Goal: Task Accomplishment & Management: Use online tool/utility

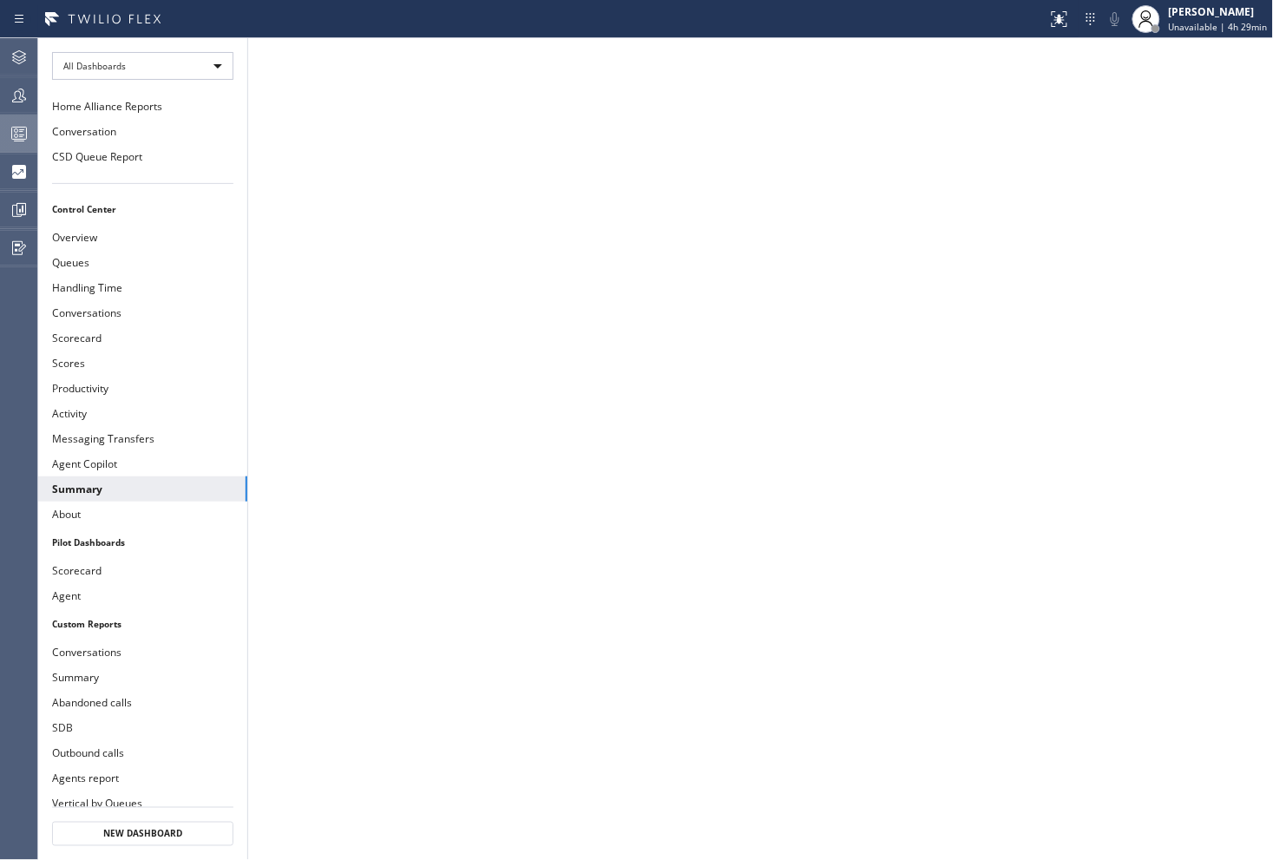
click at [29, 128] on icon at bounding box center [19, 133] width 21 height 21
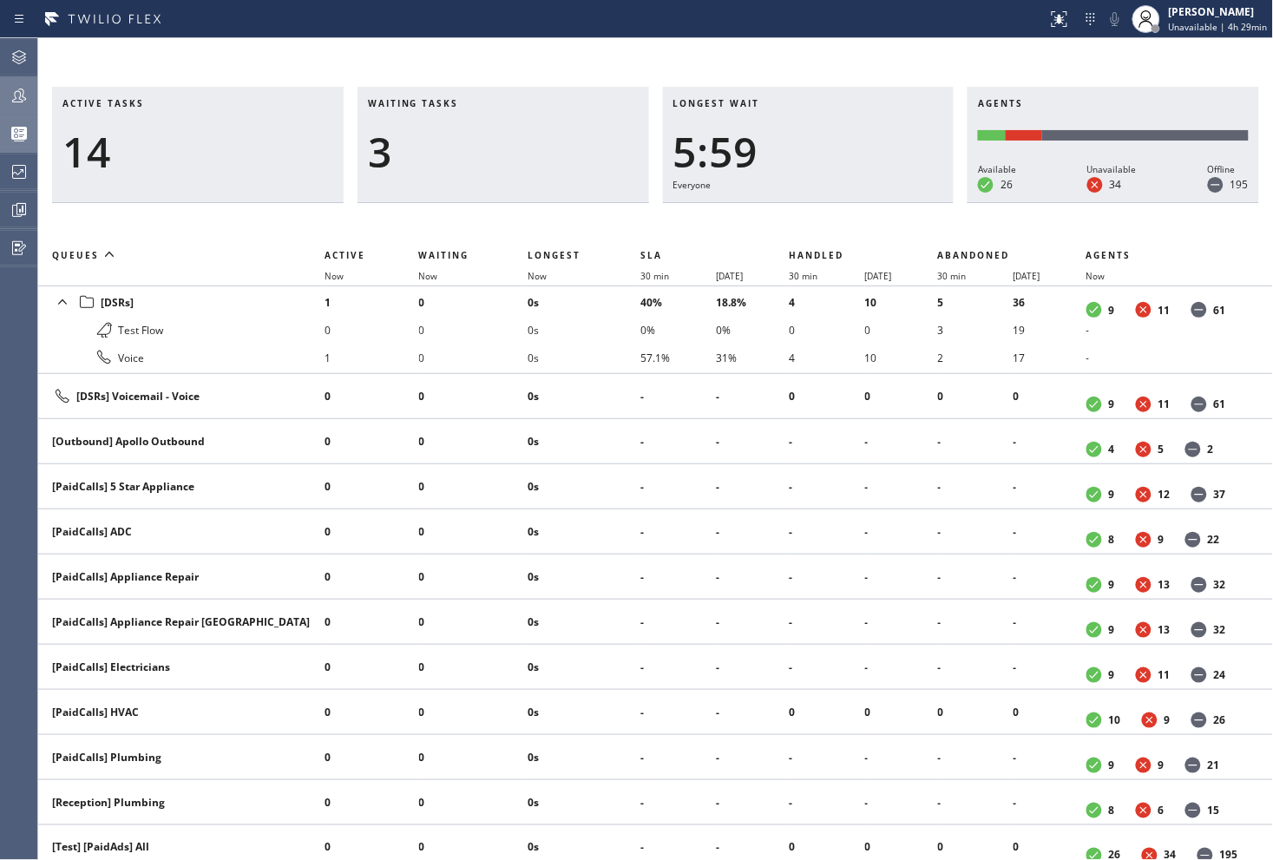
click at [12, 91] on icon at bounding box center [19, 95] width 21 height 21
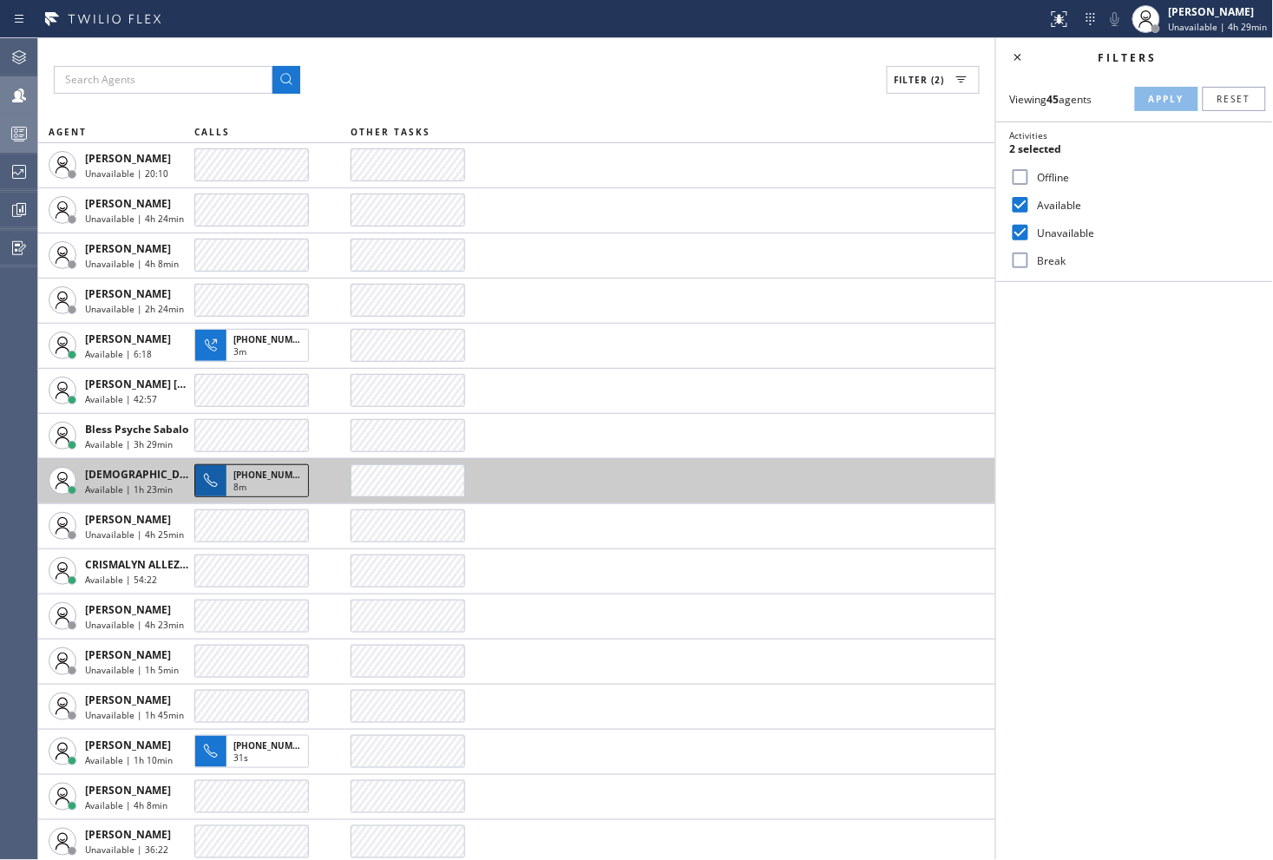
click at [262, 487] on div "8m" at bounding box center [267, 489] width 68 height 16
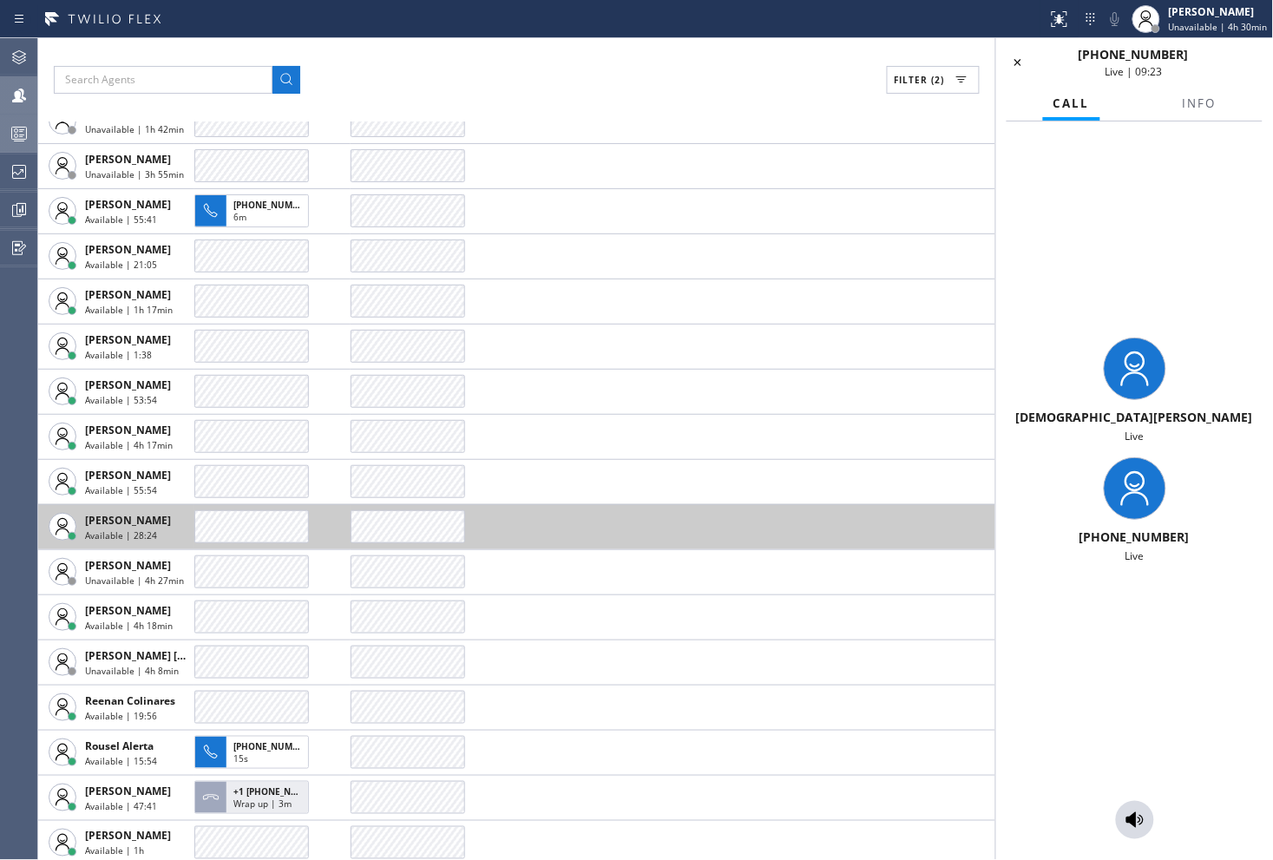
scroll to position [1268, 0]
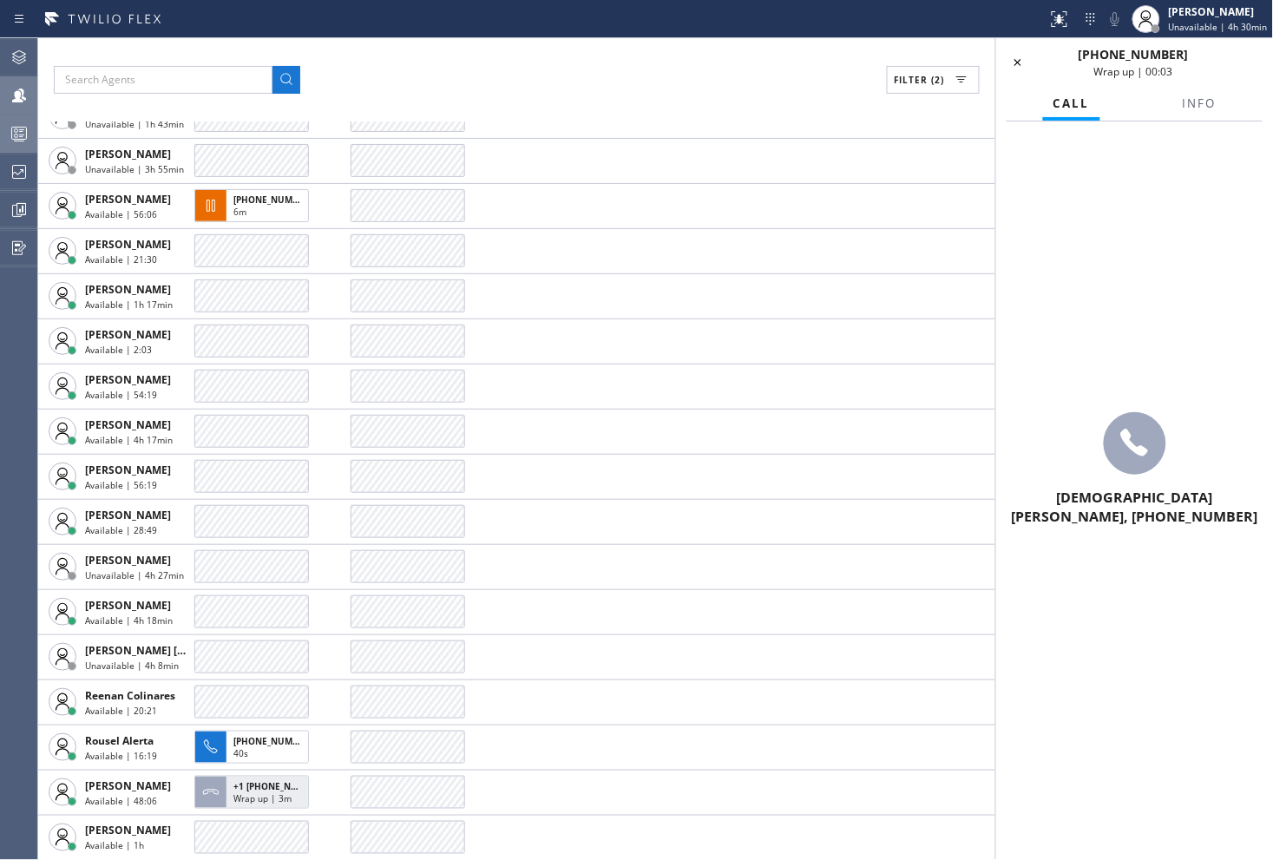
click at [1015, 61] on icon at bounding box center [1017, 62] width 21 height 21
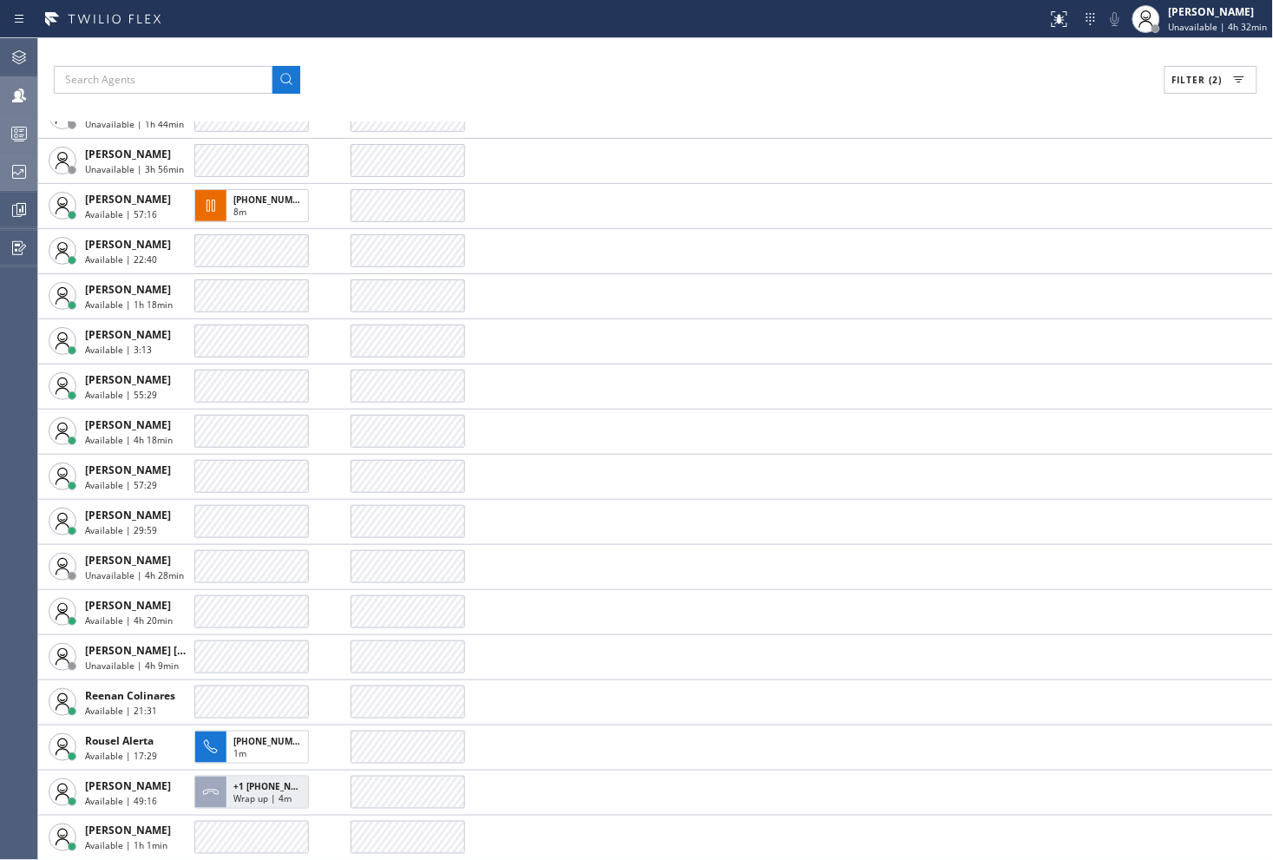
click at [23, 175] on icon at bounding box center [19, 171] width 21 height 21
